Goal: Check status: Check status

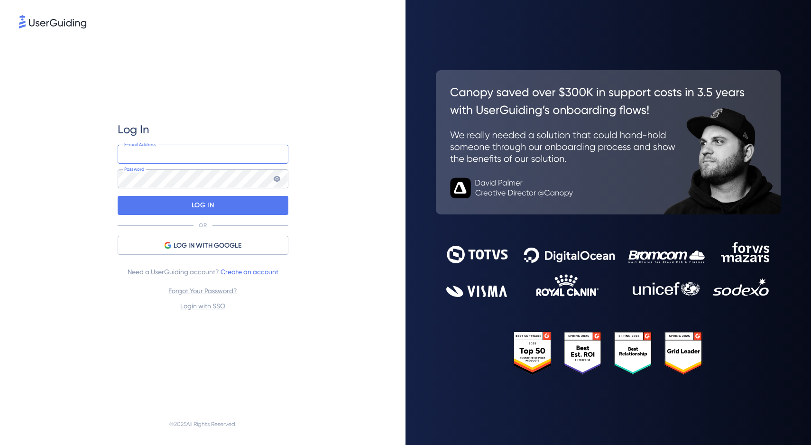
click at [215, 150] on input "email" at bounding box center [203, 154] width 171 height 19
type input "[PERSON_NAME][EMAIL_ADDRESS][PERSON_NAME][DOMAIN_NAME]"
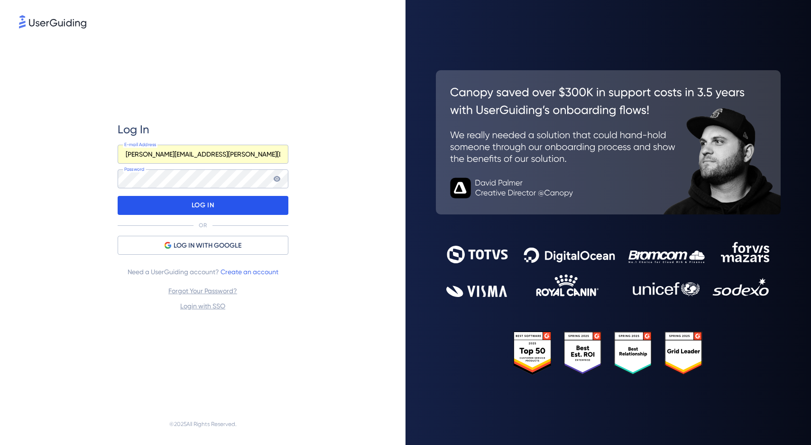
click at [192, 203] on p "LOG IN" at bounding box center [203, 205] width 22 height 15
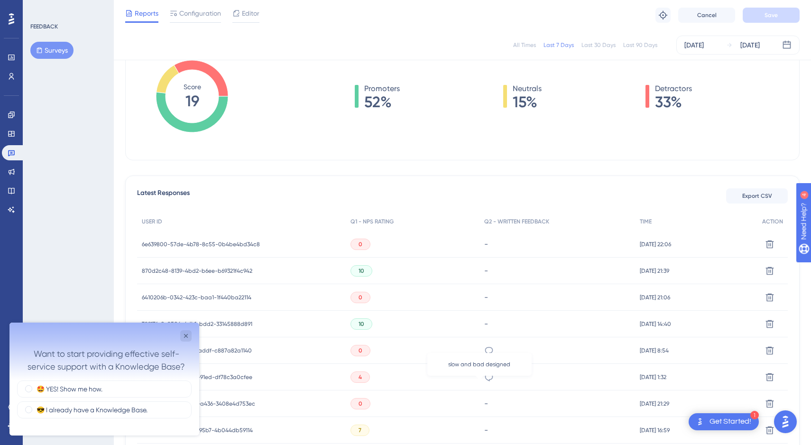
scroll to position [163, 0]
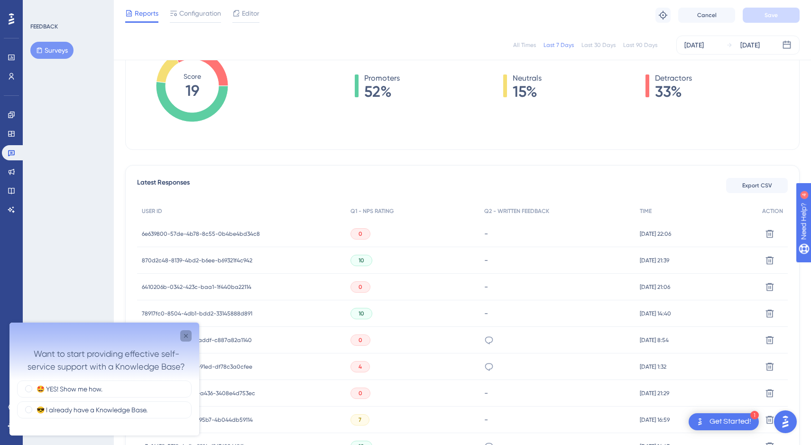
click at [186, 334] on icon "Close survey" at bounding box center [186, 336] width 8 height 8
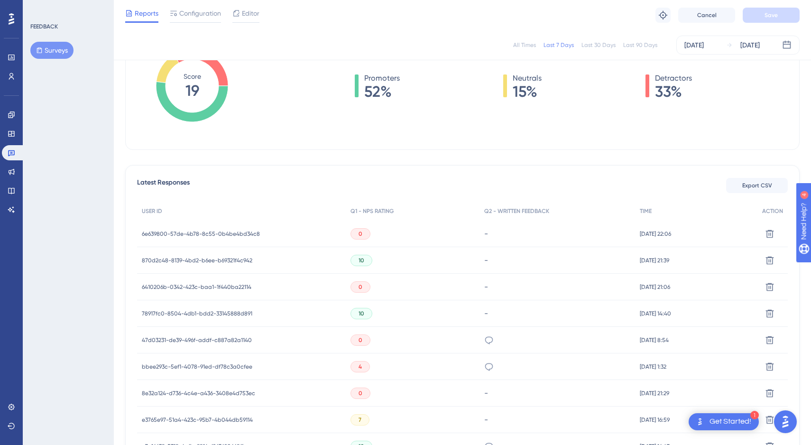
click at [207, 338] on span "47d03231-de39-496f-addf-c887a82a1140" at bounding box center [197, 340] width 110 height 8
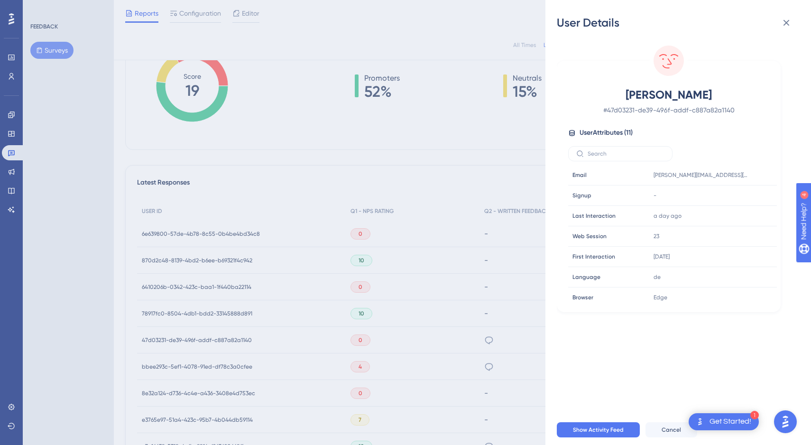
click at [202, 366] on div "User Details [PERSON_NAME] # 47d03231-de39-496f-addf-c887a82a1140 User Attribut…" at bounding box center [405, 222] width 811 height 445
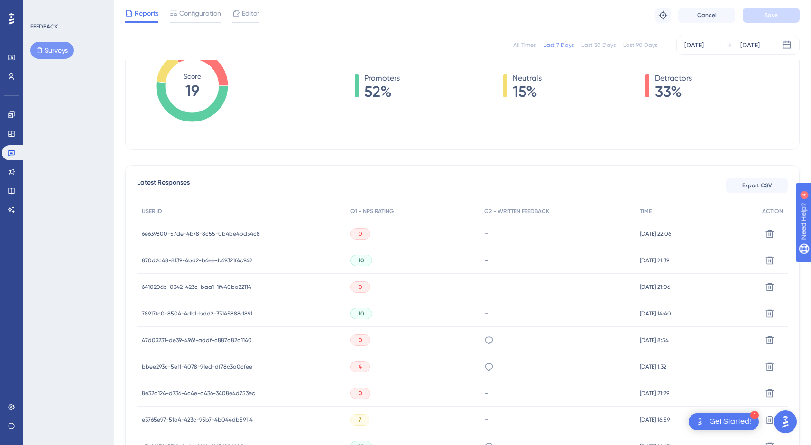
click at [206, 365] on span "bbee293c-5ef1-4078-91ed-df78c3a0cfee" at bounding box center [197, 367] width 110 height 8
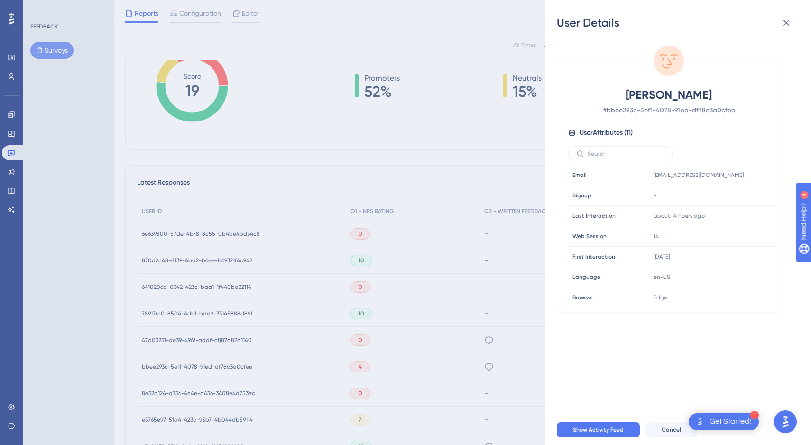
click at [206, 365] on div "User Details [PERSON_NAME] # bbee293c-5ef1-4078-91ed-df78c3a0cfee User Attribut…" at bounding box center [405, 222] width 811 height 445
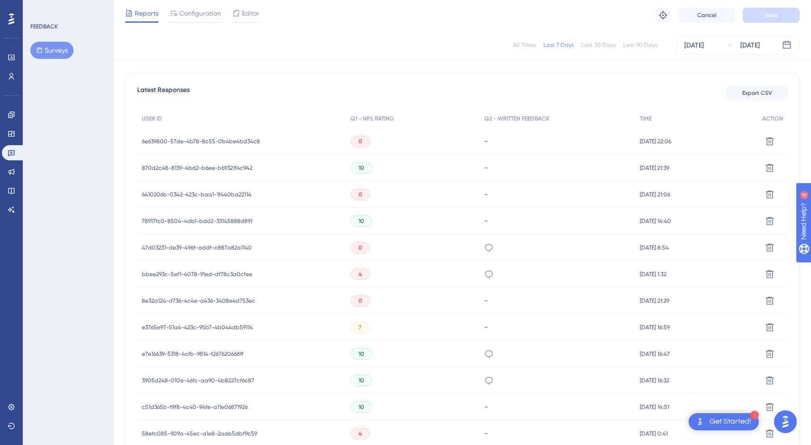
scroll to position [259, 0]
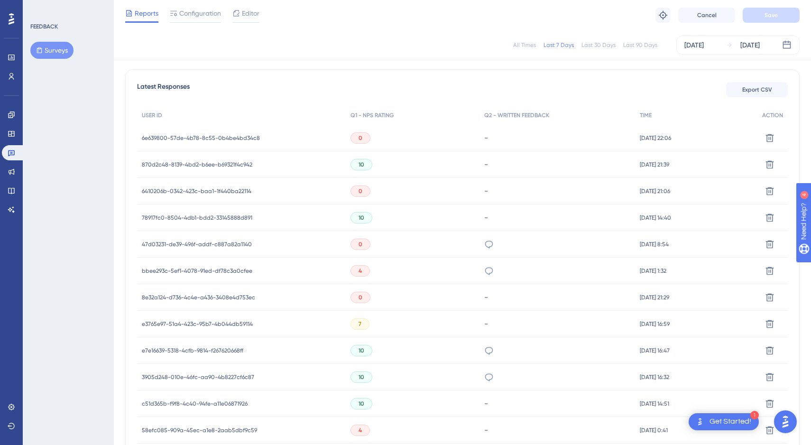
click at [213, 268] on span "bbee293c-5ef1-4078-91ed-df78c3a0cfee" at bounding box center [197, 271] width 110 height 8
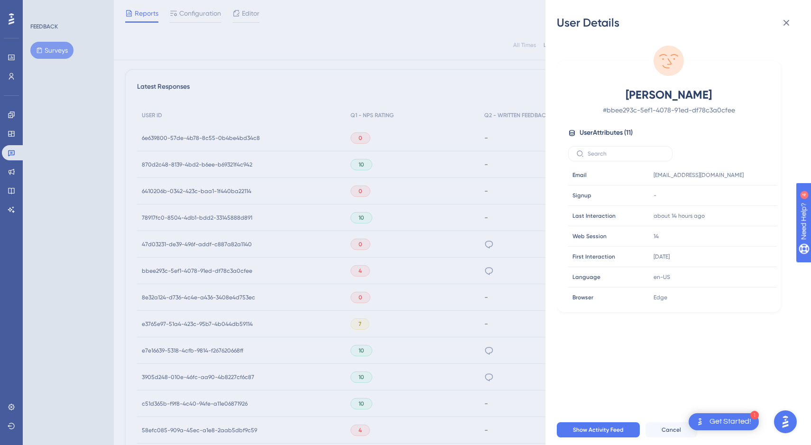
click at [213, 268] on div "User Details [PERSON_NAME] # bbee293c-5ef1-4078-91ed-df78c3a0cfee User Attribut…" at bounding box center [405, 222] width 811 height 445
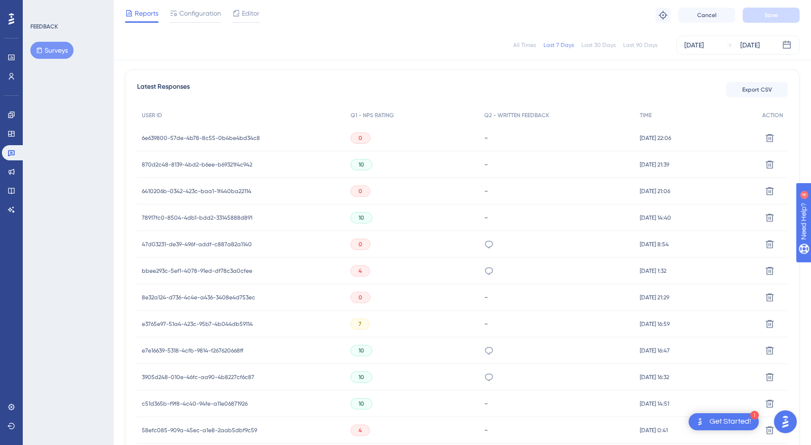
click at [229, 289] on div "8e32a124-d736-4c4e-a436-3408e4d753ec 8e32a124-d736-4c4e-a436-3408e4d753ec" at bounding box center [198, 297] width 113 height 27
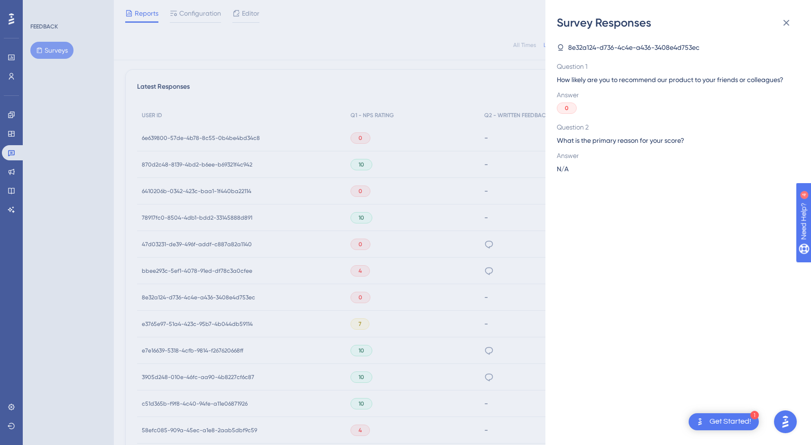
click at [228, 295] on div "Survey Responses 8e32a124-d736-4c4e-a436-3408e4d753ec Question 1 How likely are…" at bounding box center [405, 222] width 811 height 445
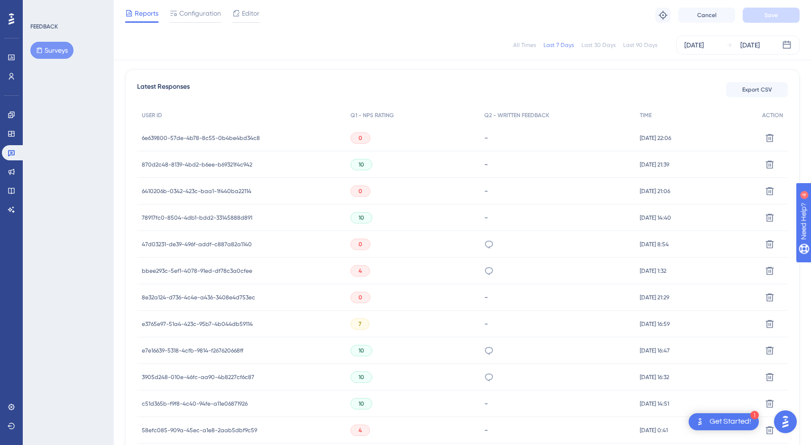
click at [228, 295] on span "8e32a124-d736-4c4e-a436-3408e4d753ec" at bounding box center [198, 297] width 113 height 8
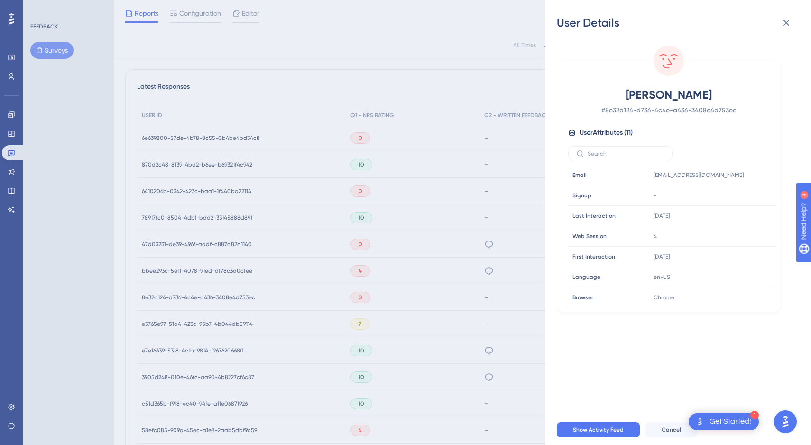
click at [228, 295] on div "User Details [PERSON_NAME] # 8e32a124-d736-4c4e-a436-3408e4d753ec User Attribut…" at bounding box center [405, 222] width 811 height 445
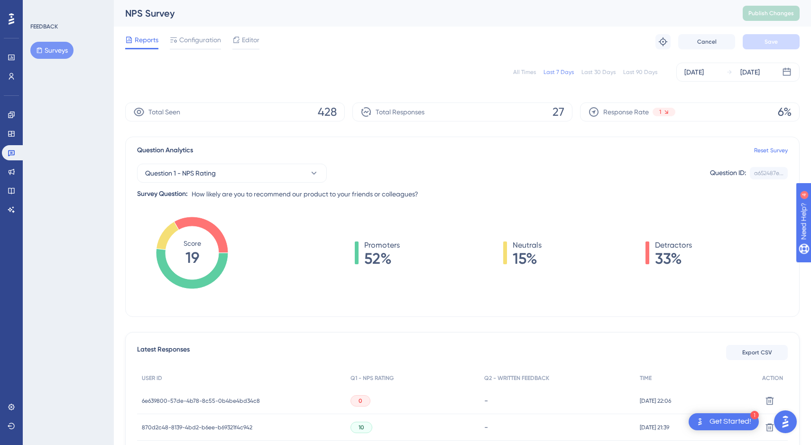
scroll to position [0, 0]
click at [522, 70] on div "All Times" at bounding box center [524, 72] width 23 height 8
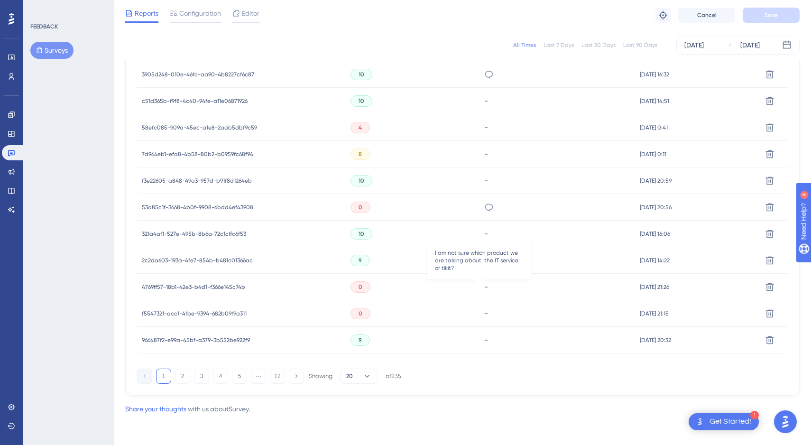
scroll to position [561, 0]
click at [187, 374] on button "2" at bounding box center [182, 375] width 15 height 15
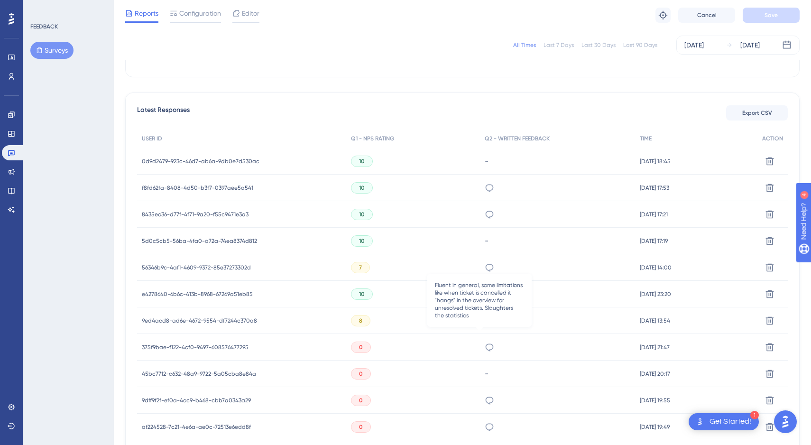
scroll to position [235, 0]
click at [200, 346] on span "375f9bae-f122-4cf0-9497-608576477295" at bounding box center [195, 348] width 107 height 8
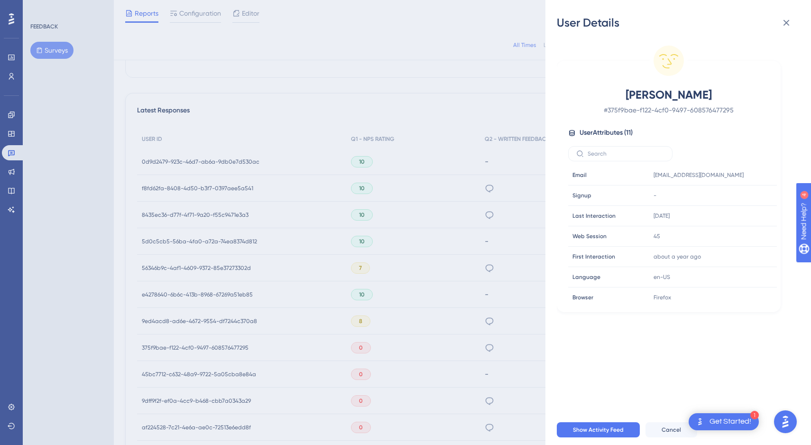
click at [200, 346] on div "User Details [PERSON_NAME] A # 375f9bae-f122-4cf0-9497-608576477295 User Attrib…" at bounding box center [405, 222] width 811 height 445
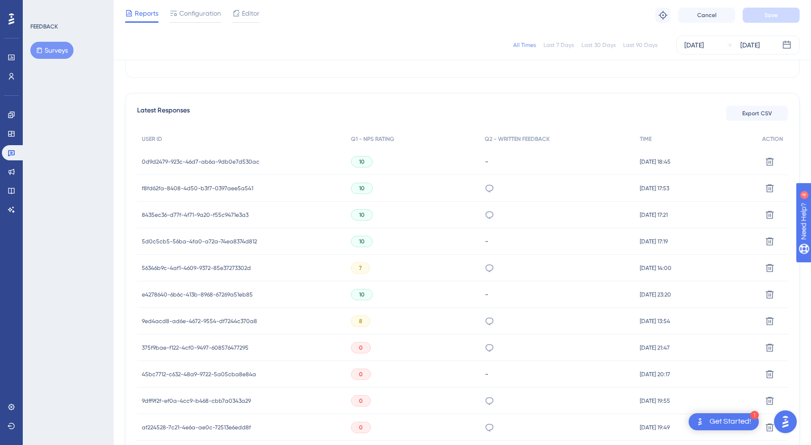
scroll to position [288, 0]
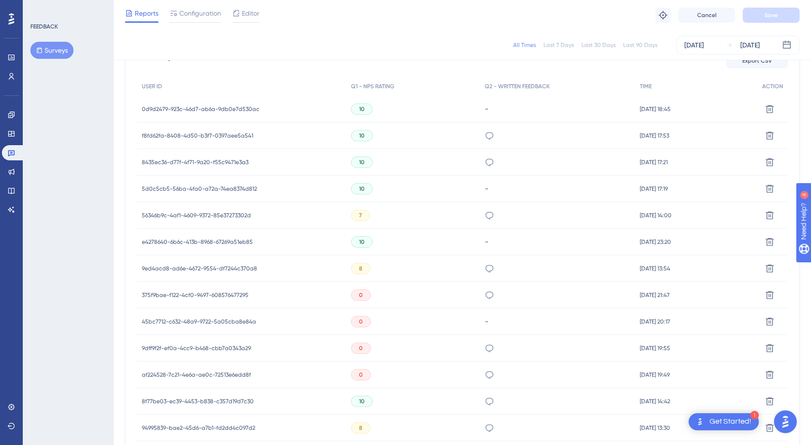
click at [191, 345] on span "9dff9f2f-ef0a-4cc9-b468-cbb7a0343a29" at bounding box center [196, 348] width 109 height 8
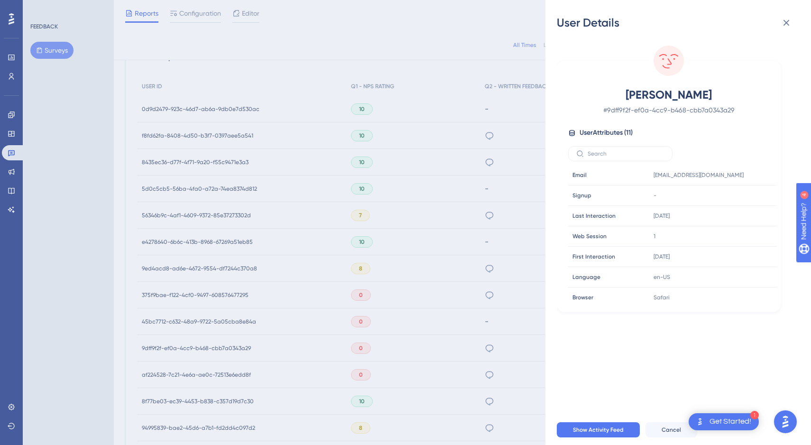
click at [250, 338] on div "User Details [PERSON_NAME] # 9dff9f2f-ef0a-4cc9-b468-cbb7a0343a29 User Attribut…" at bounding box center [405, 222] width 811 height 445
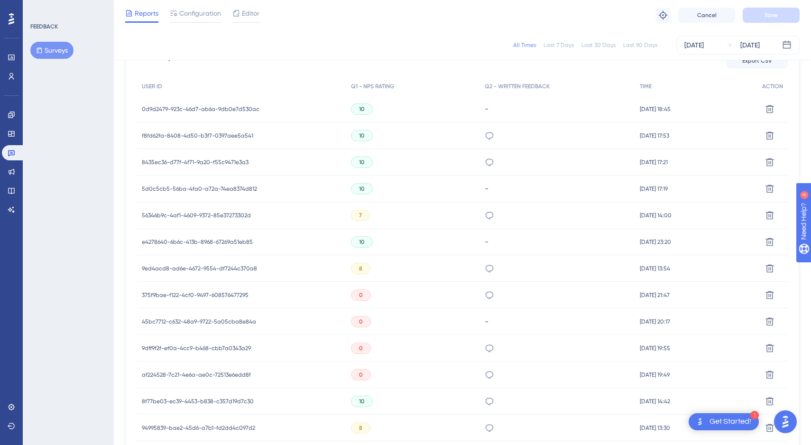
click at [224, 379] on div "af224528-7c21-4e6a-ae0c-72513e6edd8f af224528-7c21-4e6a-ae0c-72513e6edd8f" at bounding box center [196, 374] width 109 height 27
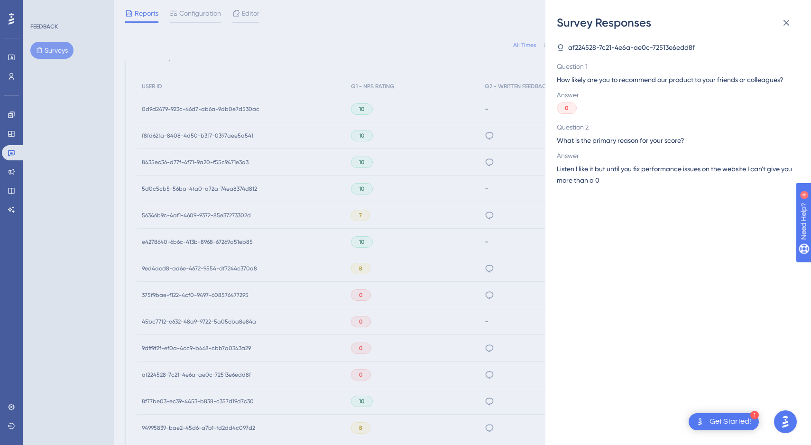
click at [212, 371] on div "Survey Responses af224528-7c21-4e6a-ae0c-72513e6edd8f Question 1 How likely are…" at bounding box center [405, 222] width 811 height 445
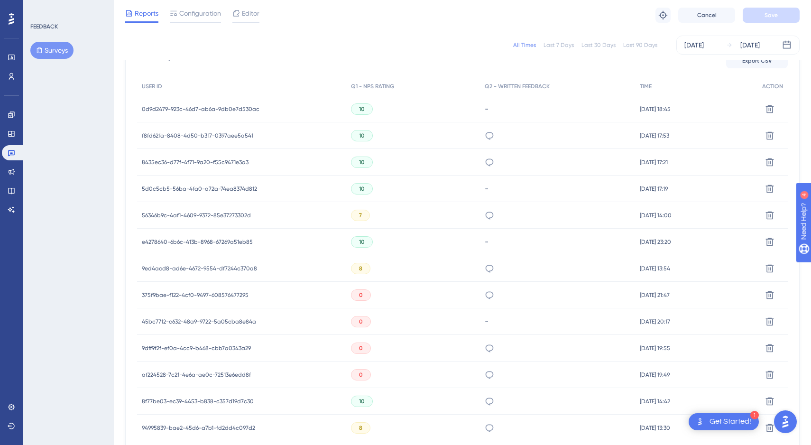
click at [204, 373] on span "af224528-7c21-4e6a-ae0c-72513e6edd8f" at bounding box center [196, 375] width 109 height 8
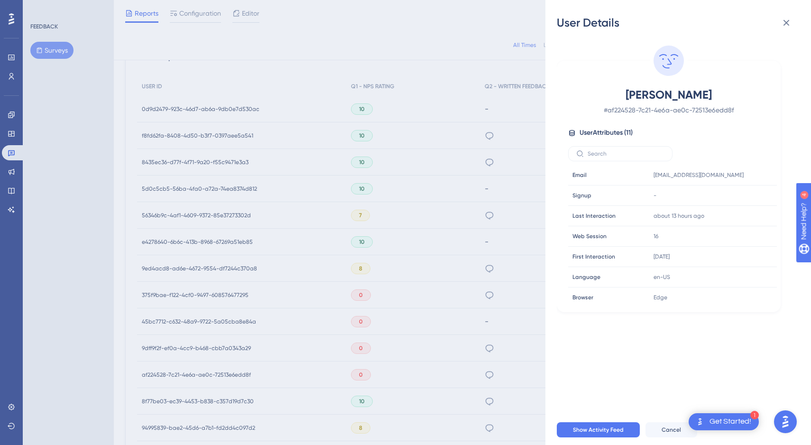
click at [204, 373] on div "User Details [PERSON_NAME] # af224528-7c21-4e6a-ae0c-72513e6edd8f User Attribut…" at bounding box center [405, 222] width 811 height 445
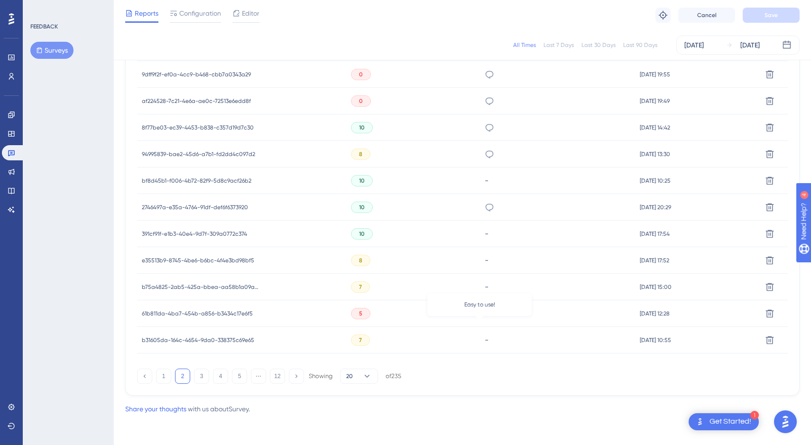
scroll to position [561, 0]
